Goal: Task Accomplishment & Management: Use online tool/utility

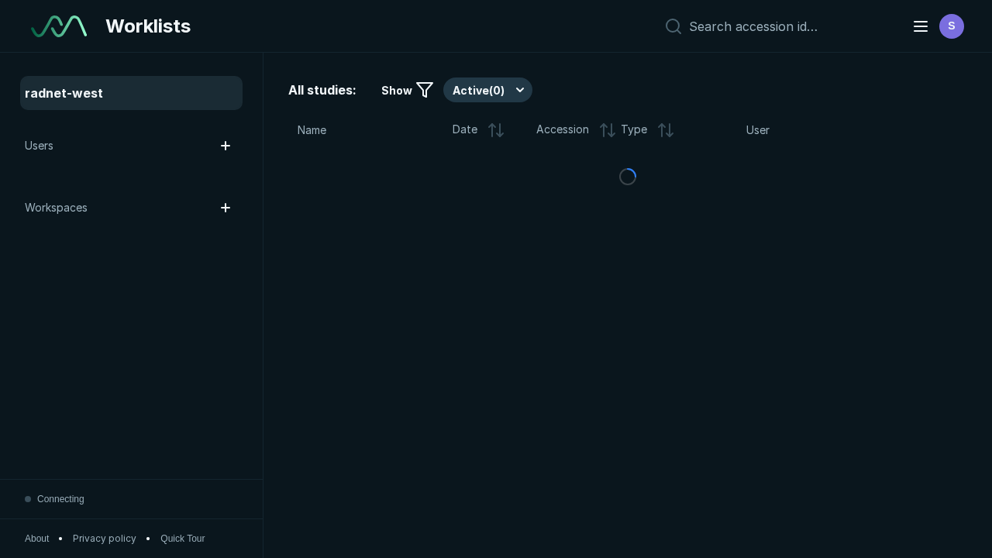
scroll to position [4233, 6457]
